Goal: Transaction & Acquisition: Book appointment/travel/reservation

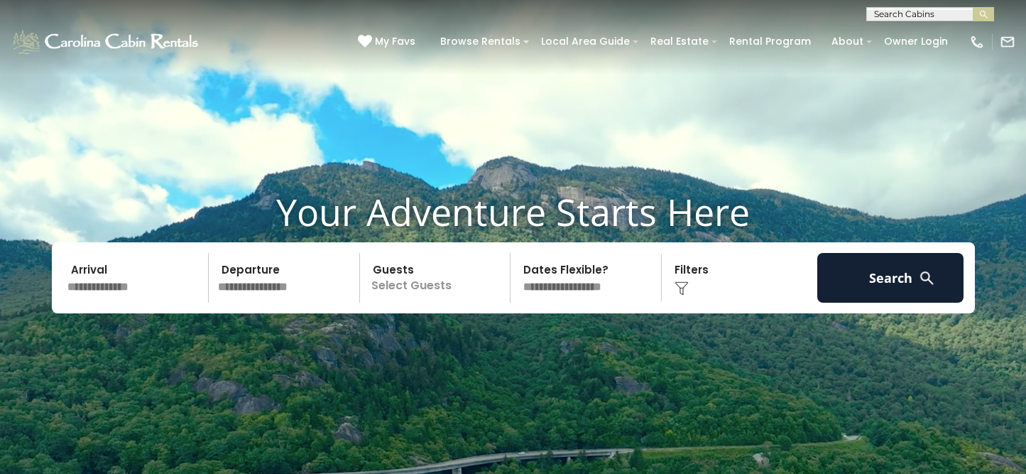
click at [404, 278] on p "Select Guests" at bounding box center [437, 278] width 146 height 50
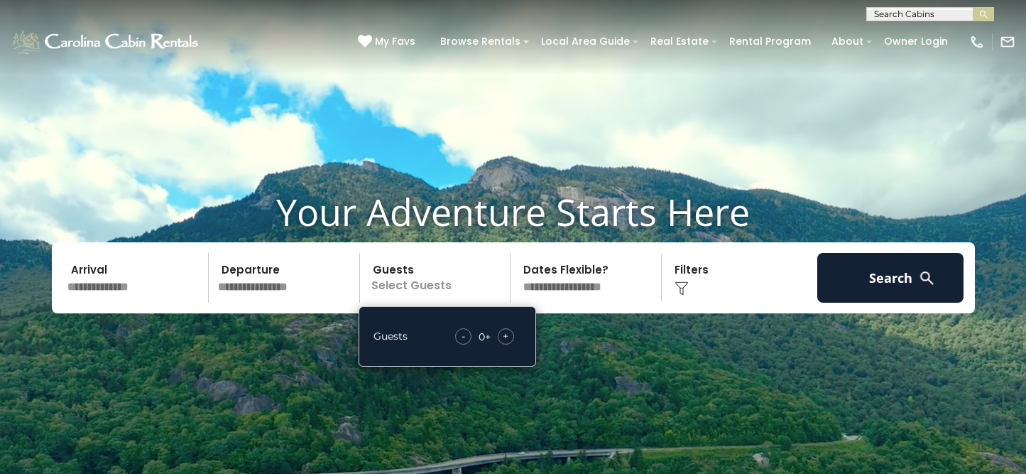
click at [503, 335] on span "+" at bounding box center [506, 336] width 6 height 14
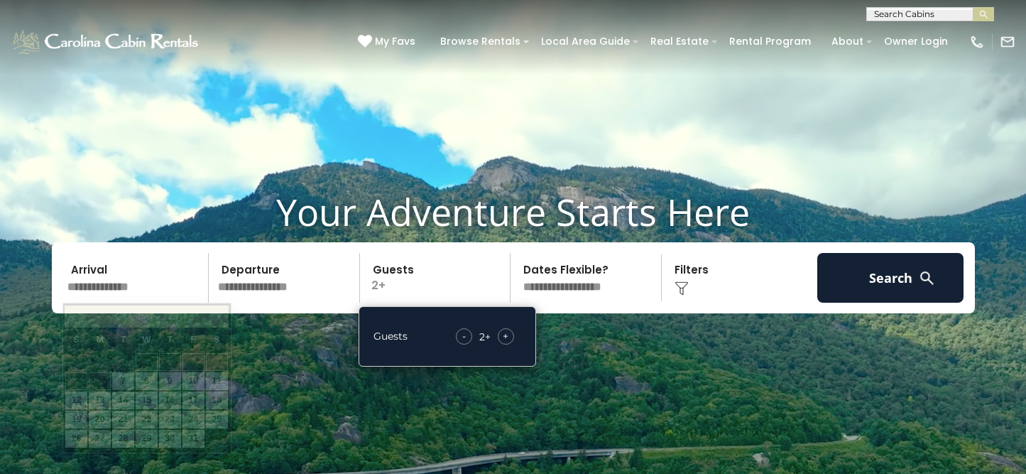
click at [152, 283] on input "text" at bounding box center [136, 278] width 147 height 50
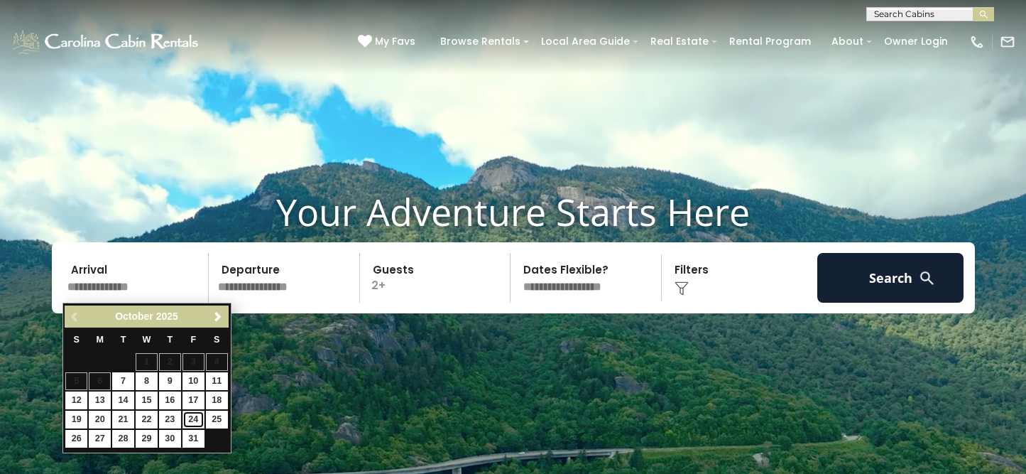
click at [190, 419] on link "24" at bounding box center [194, 420] width 22 height 18
type input "********"
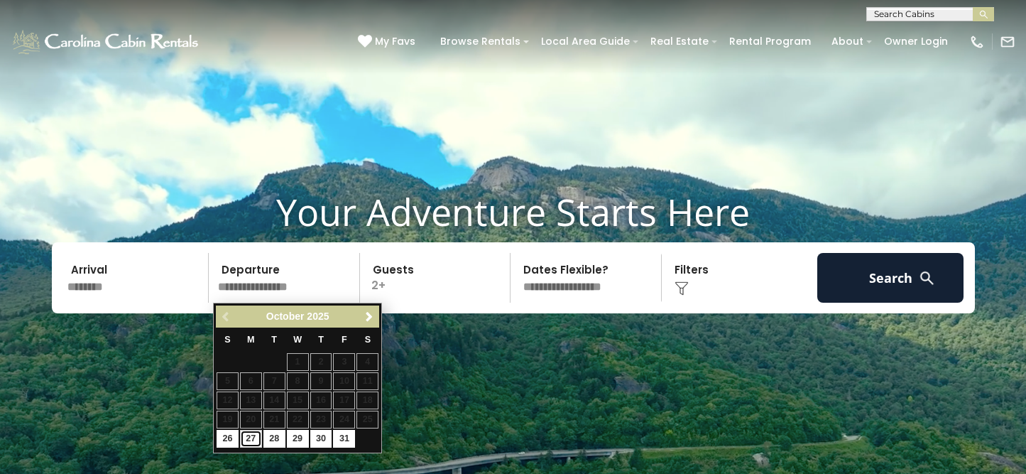
click at [253, 436] on link "27" at bounding box center [251, 439] width 22 height 18
type input "********"
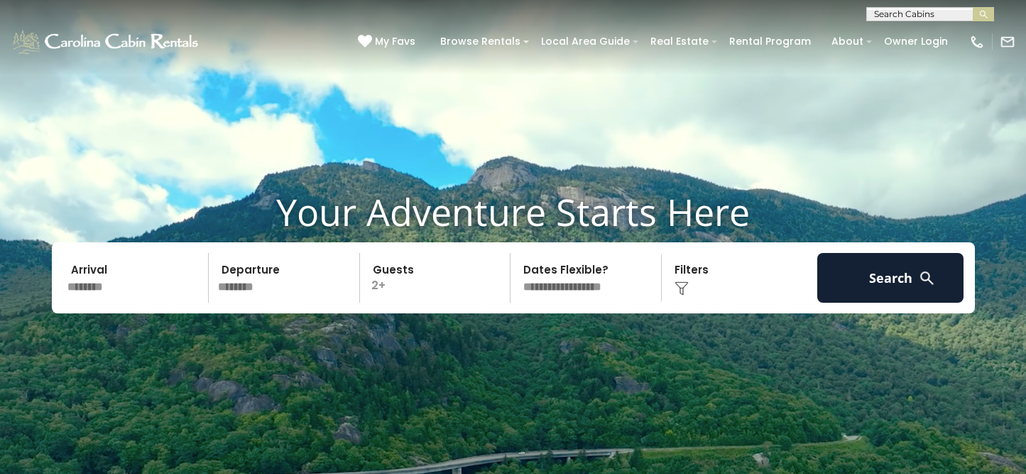
click at [602, 283] on select "**********" at bounding box center [588, 278] width 146 height 50
click at [515, 253] on select "**********" at bounding box center [588, 278] width 146 height 50
click at [702, 276] on div "Click to Choose" at bounding box center [739, 278] width 147 height 50
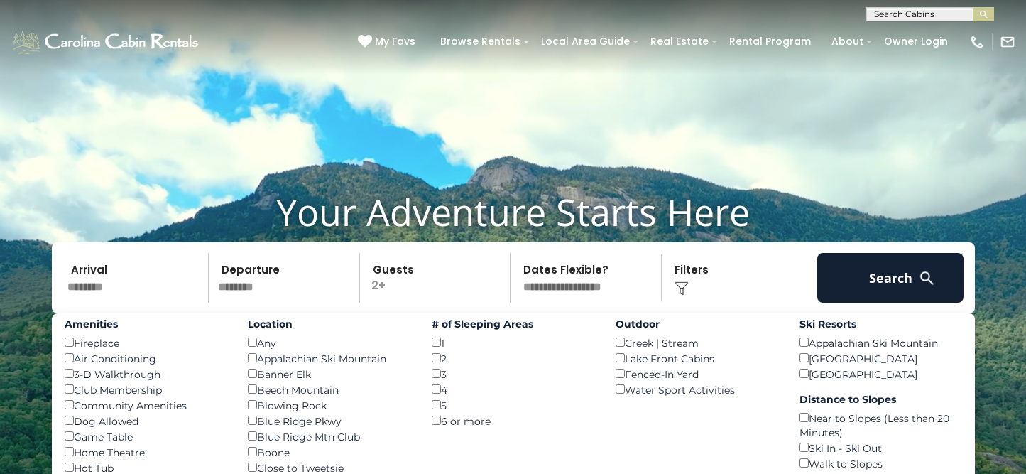
click at [702, 276] on div "Click to Choose" at bounding box center [739, 278] width 147 height 50
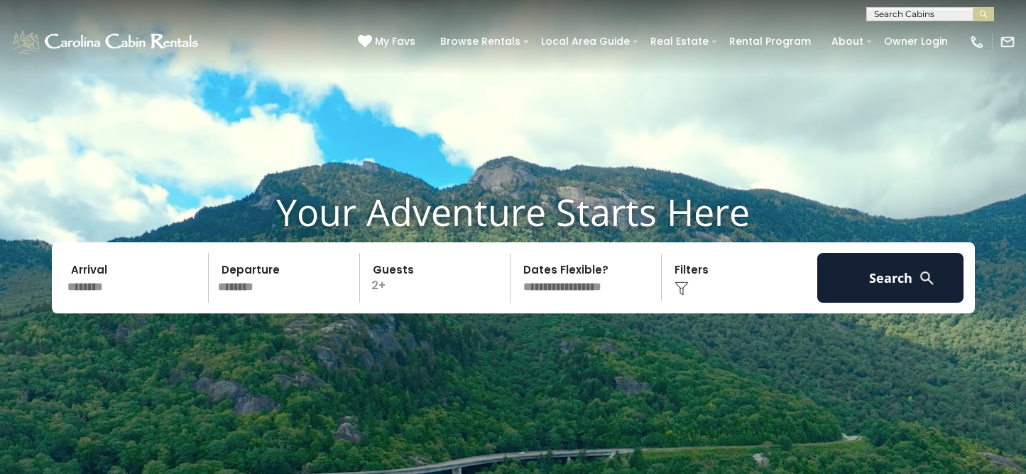
click at [702, 276] on div "Click to Choose" at bounding box center [739, 278] width 147 height 50
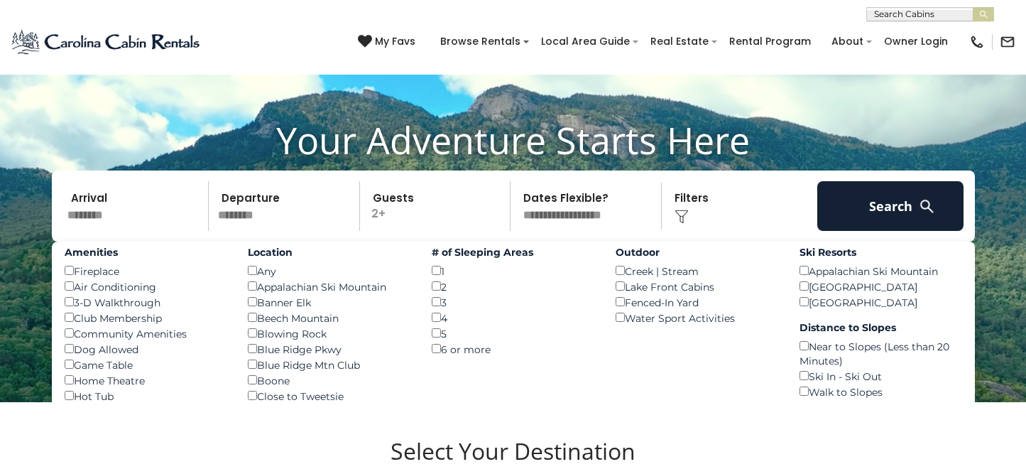
scroll to position [71, 0]
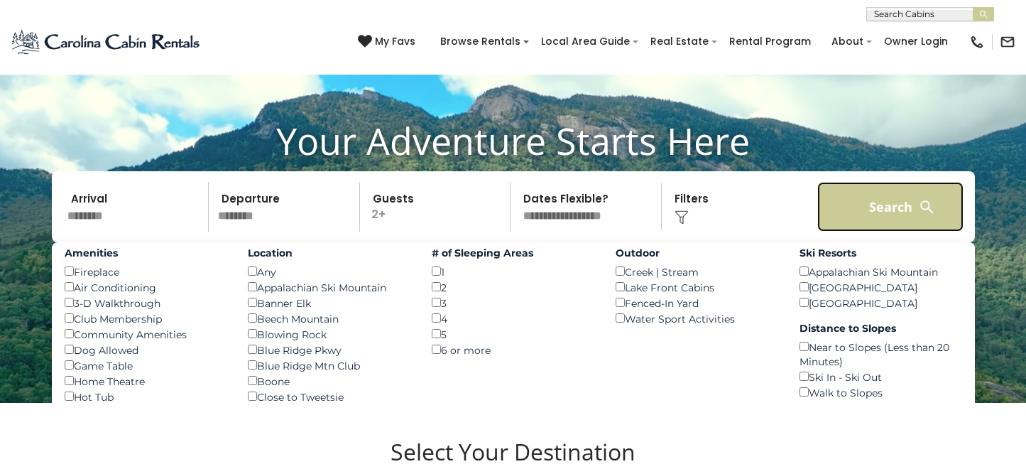
click at [881, 205] on button "Search" at bounding box center [891, 207] width 147 height 50
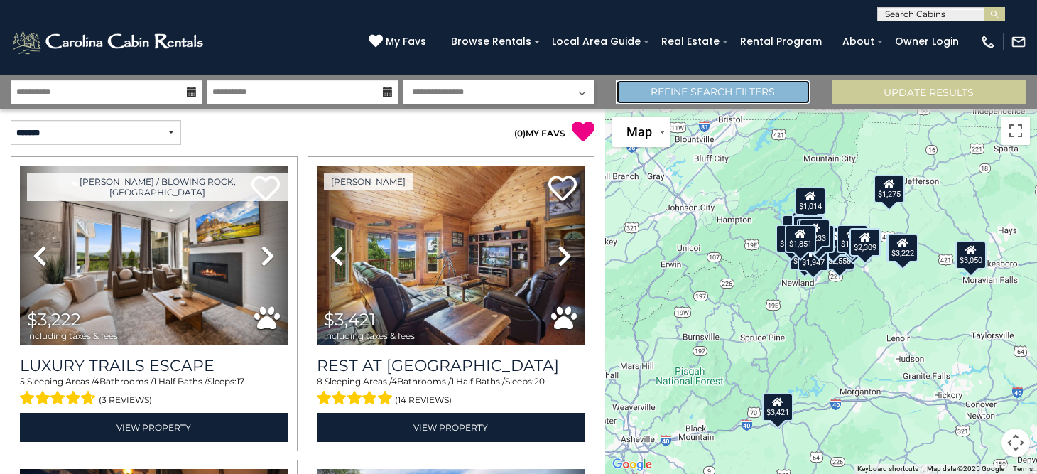
click at [766, 93] on link "Refine Search Filters" at bounding box center [713, 92] width 195 height 25
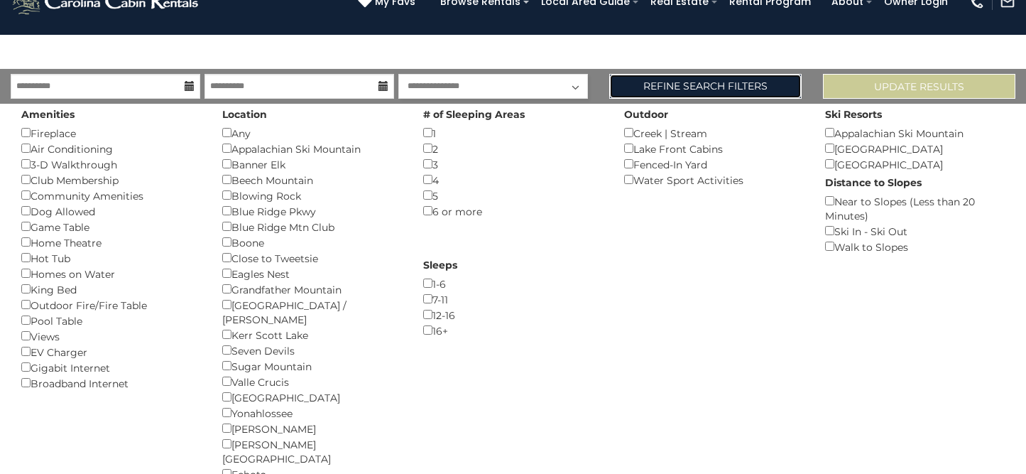
scroll to position [71, 0]
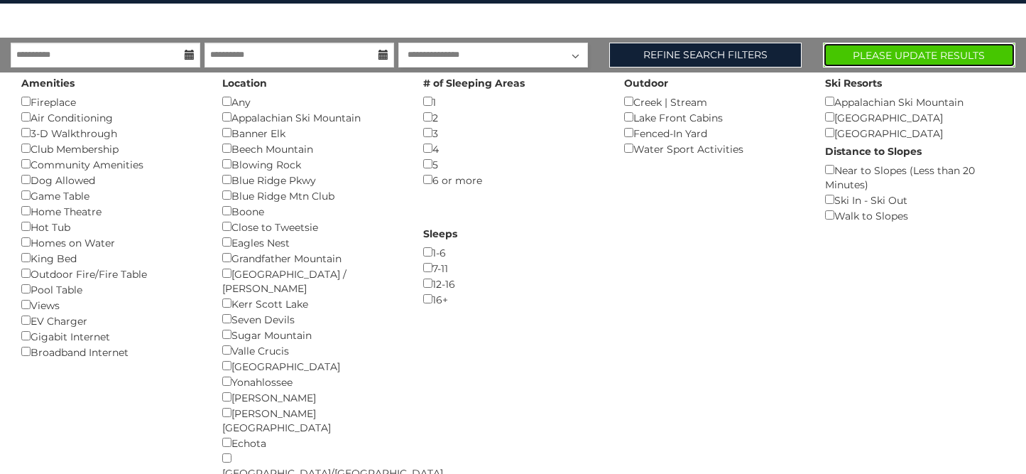
click at [862, 60] on button "Please Update Results" at bounding box center [919, 55] width 192 height 25
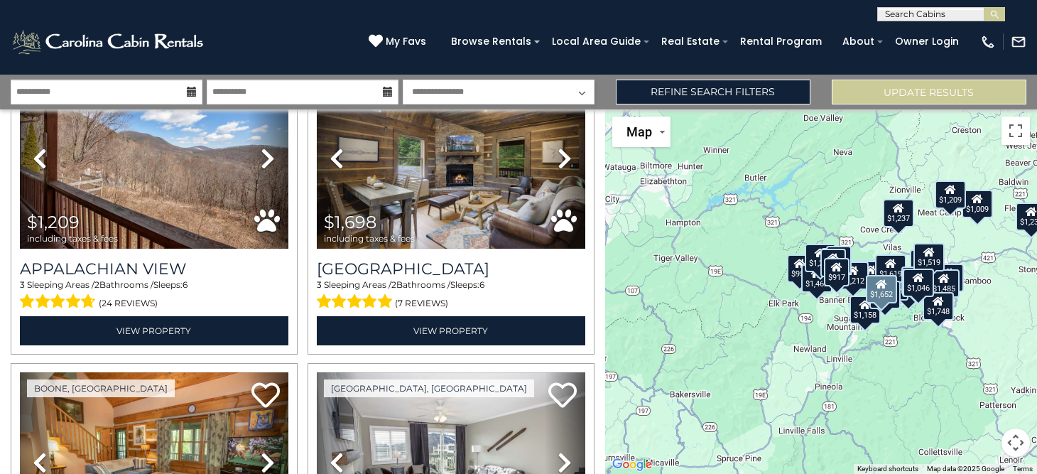
scroll to position [1918, 0]
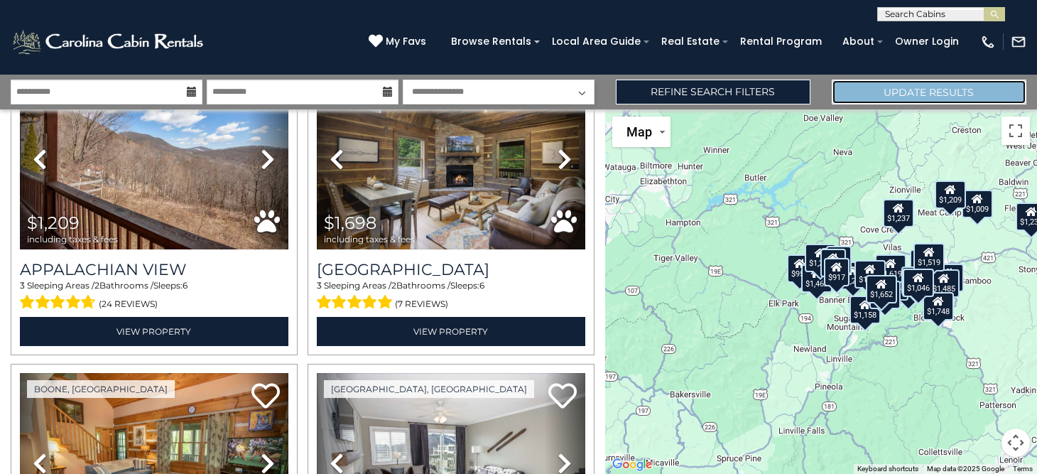
click at [867, 89] on button "Update Results" at bounding box center [929, 92] width 195 height 25
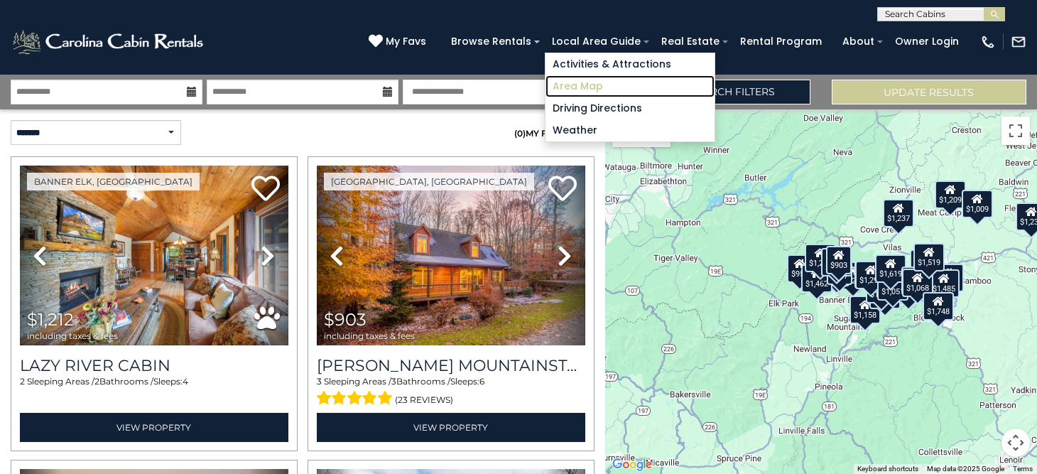
click at [590, 82] on link "Area Map" at bounding box center [630, 86] width 169 height 22
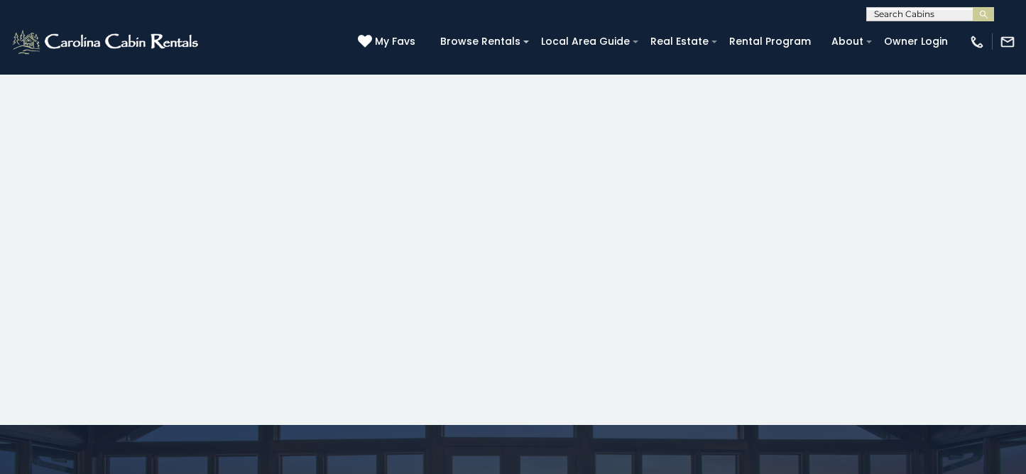
scroll to position [639, 0]
